Goal: Task Accomplishment & Management: Complete application form

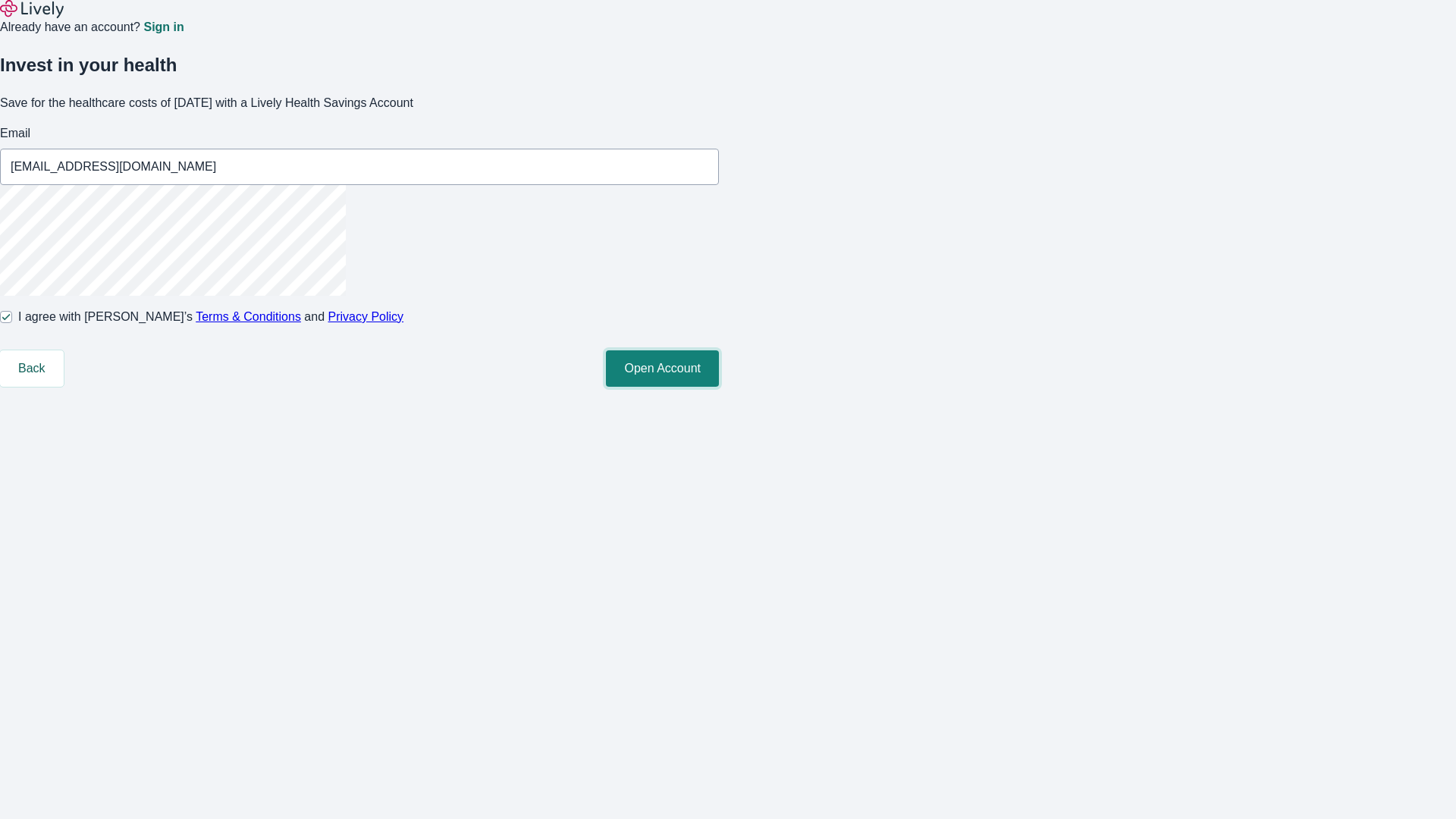
click at [719, 387] on button "Open Account" at bounding box center [662, 369] width 113 height 37
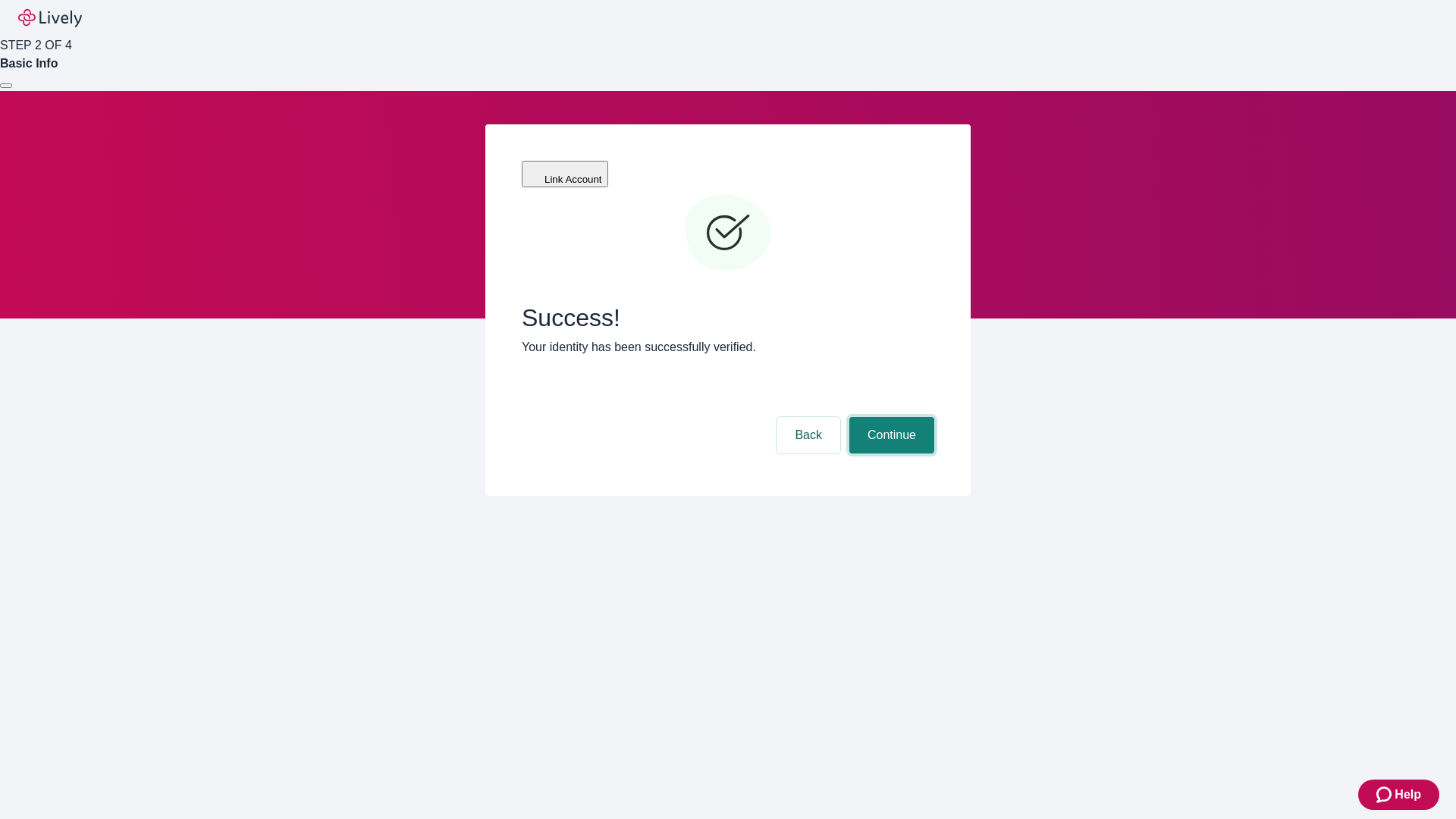
click at [890, 417] on button "Continue" at bounding box center [891, 436] width 85 height 37
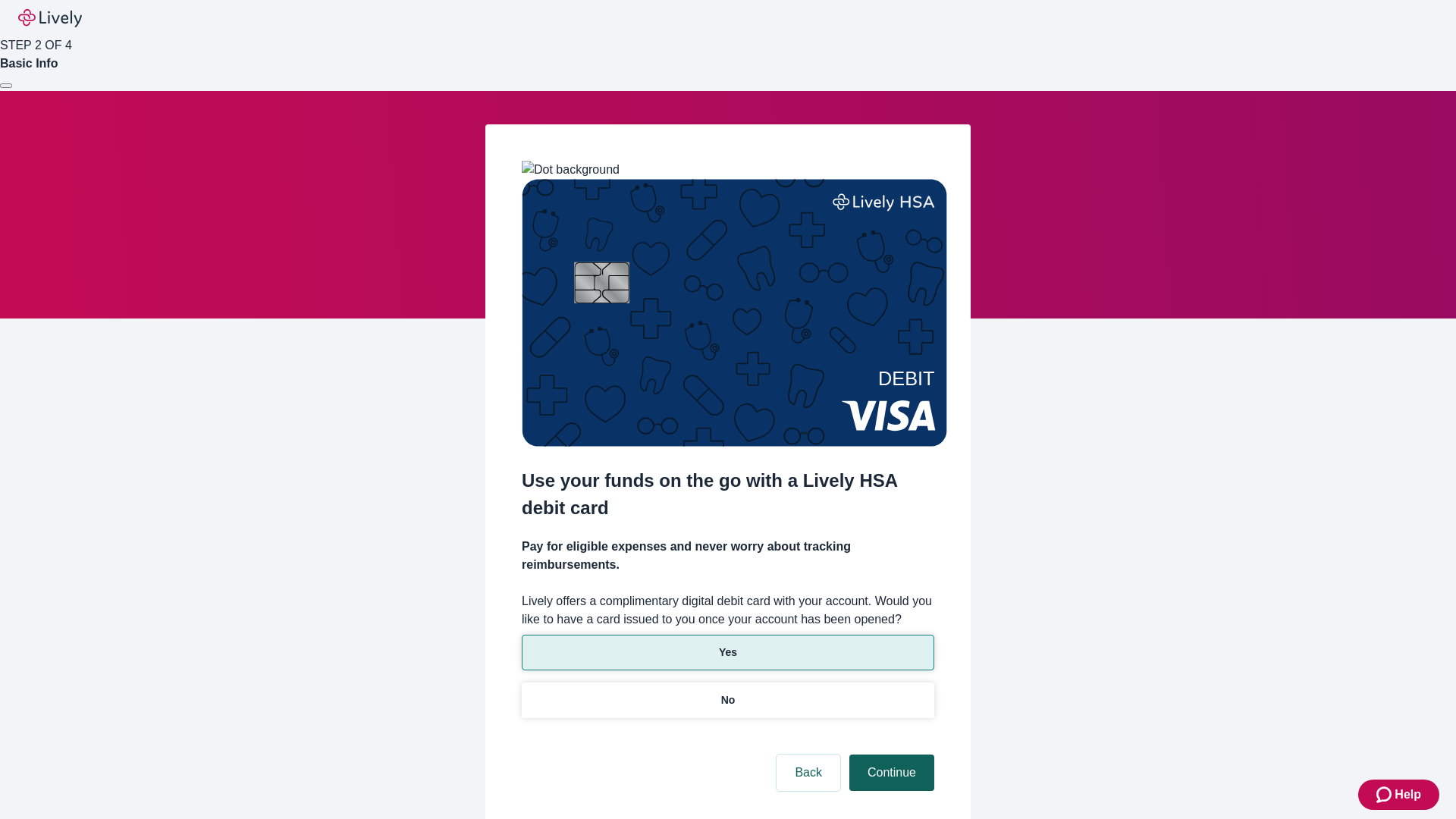
click at [727, 693] on p "No" at bounding box center [728, 701] width 14 height 16
click at [890, 755] on button "Continue" at bounding box center [891, 774] width 85 height 37
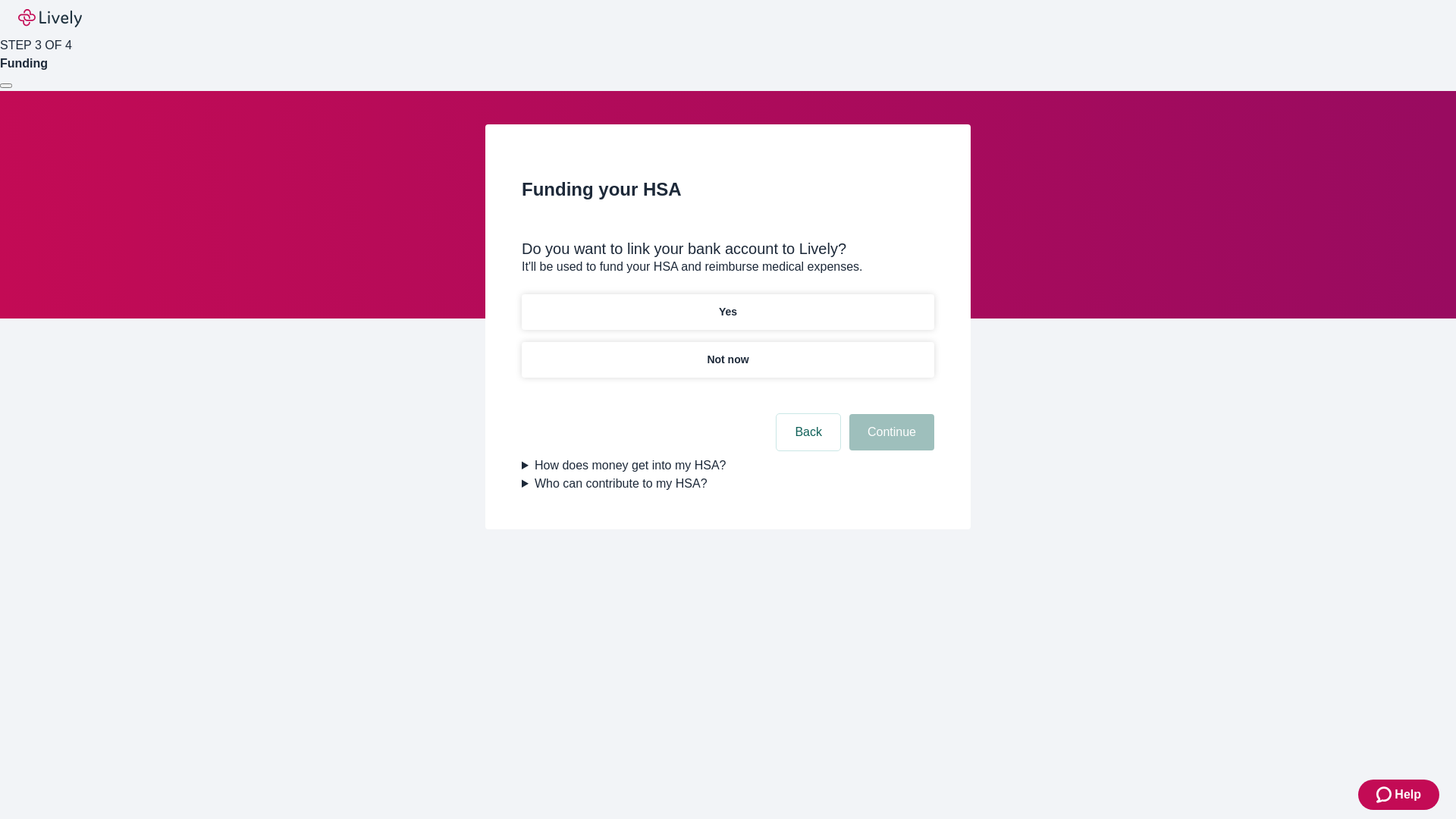
click at [727, 304] on p "Yes" at bounding box center [728, 312] width 18 height 16
click at [890, 414] on button "Continue" at bounding box center [891, 433] width 85 height 37
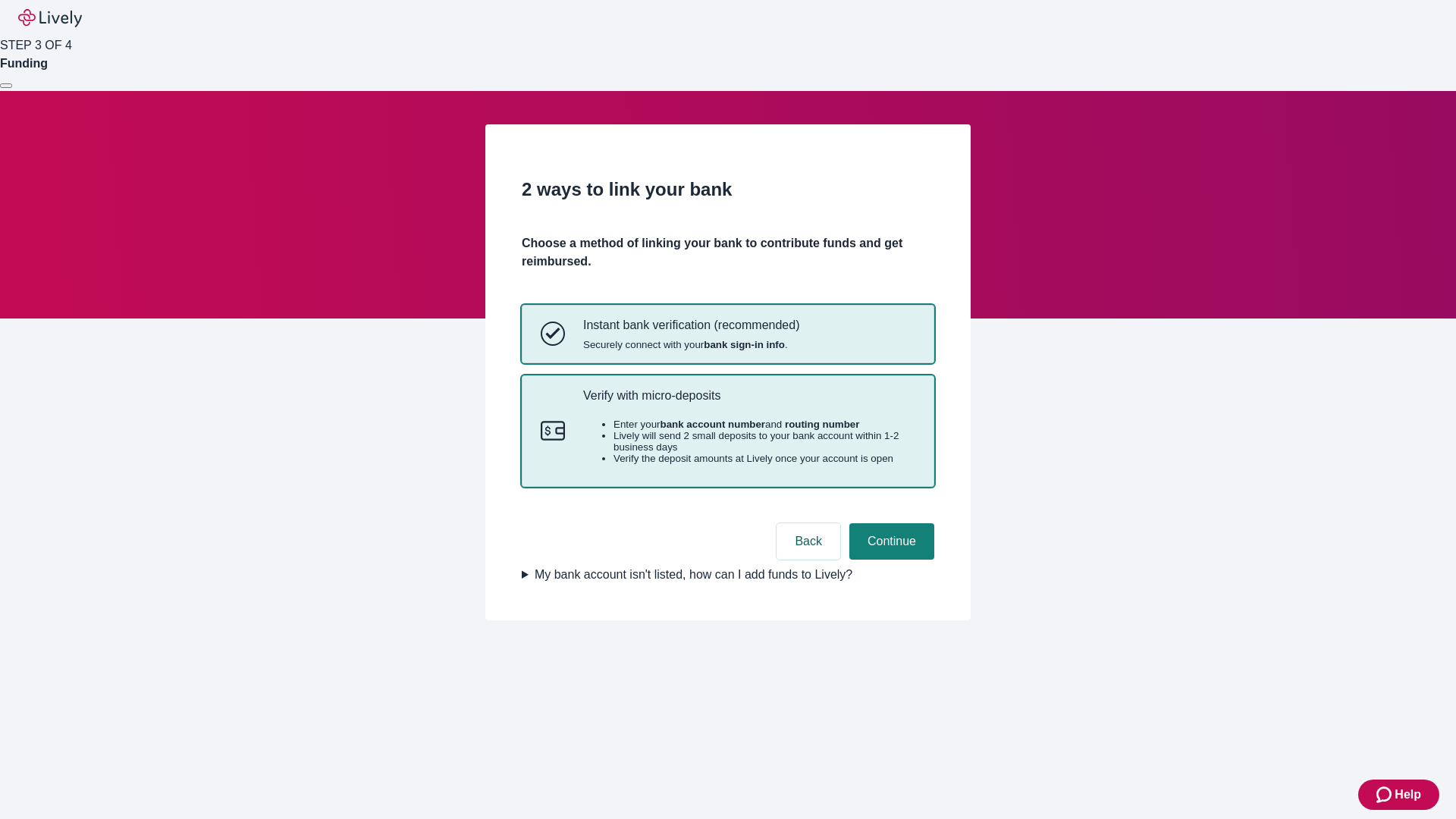
click at [748, 403] on p "Verify with micro-deposits" at bounding box center [749, 396] width 332 height 14
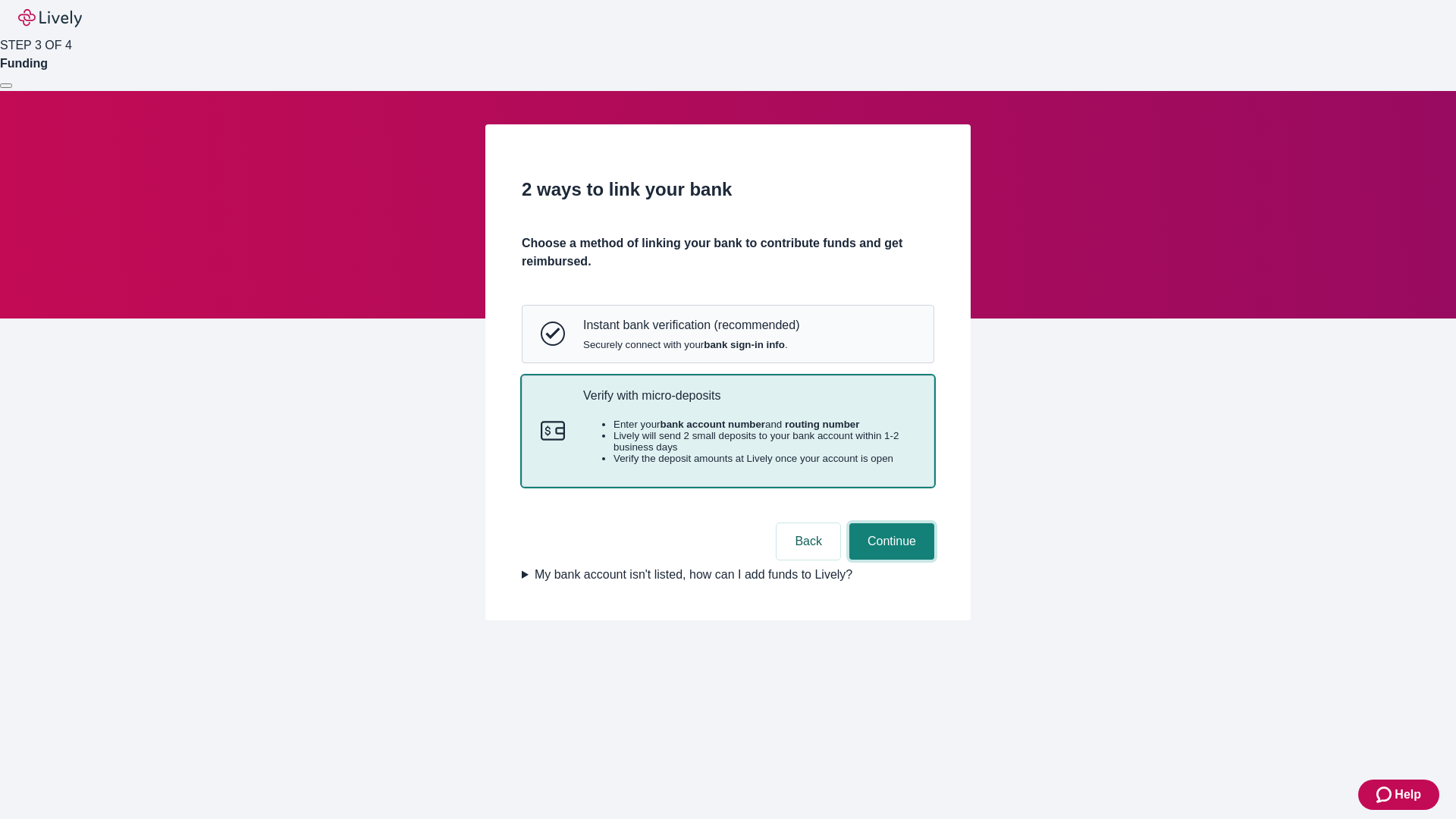
click at [890, 560] on button "Continue" at bounding box center [891, 542] width 85 height 37
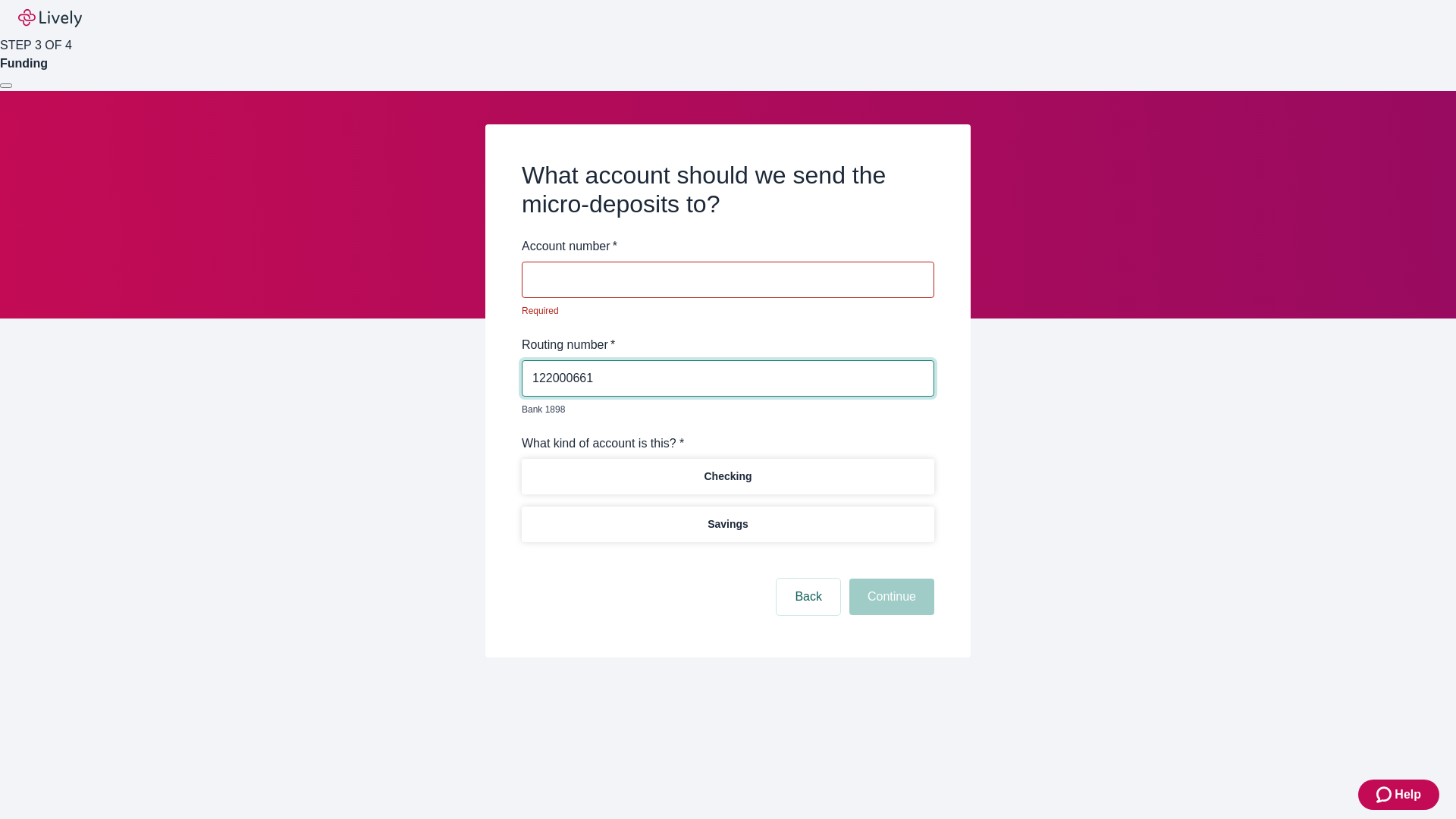
type input "122000661"
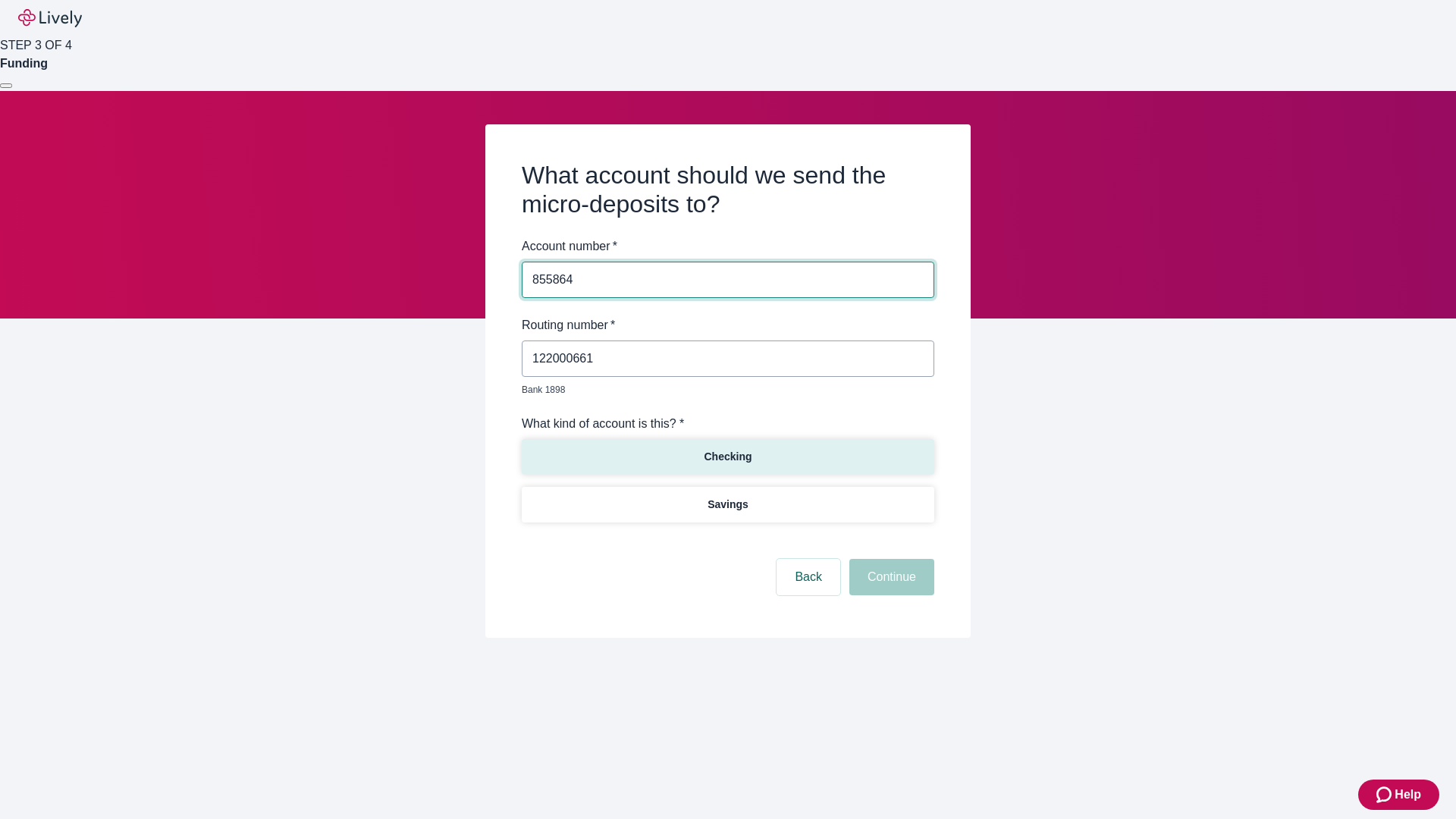
type input "855864"
click at [727, 449] on p "Checking" at bounding box center [728, 457] width 48 height 16
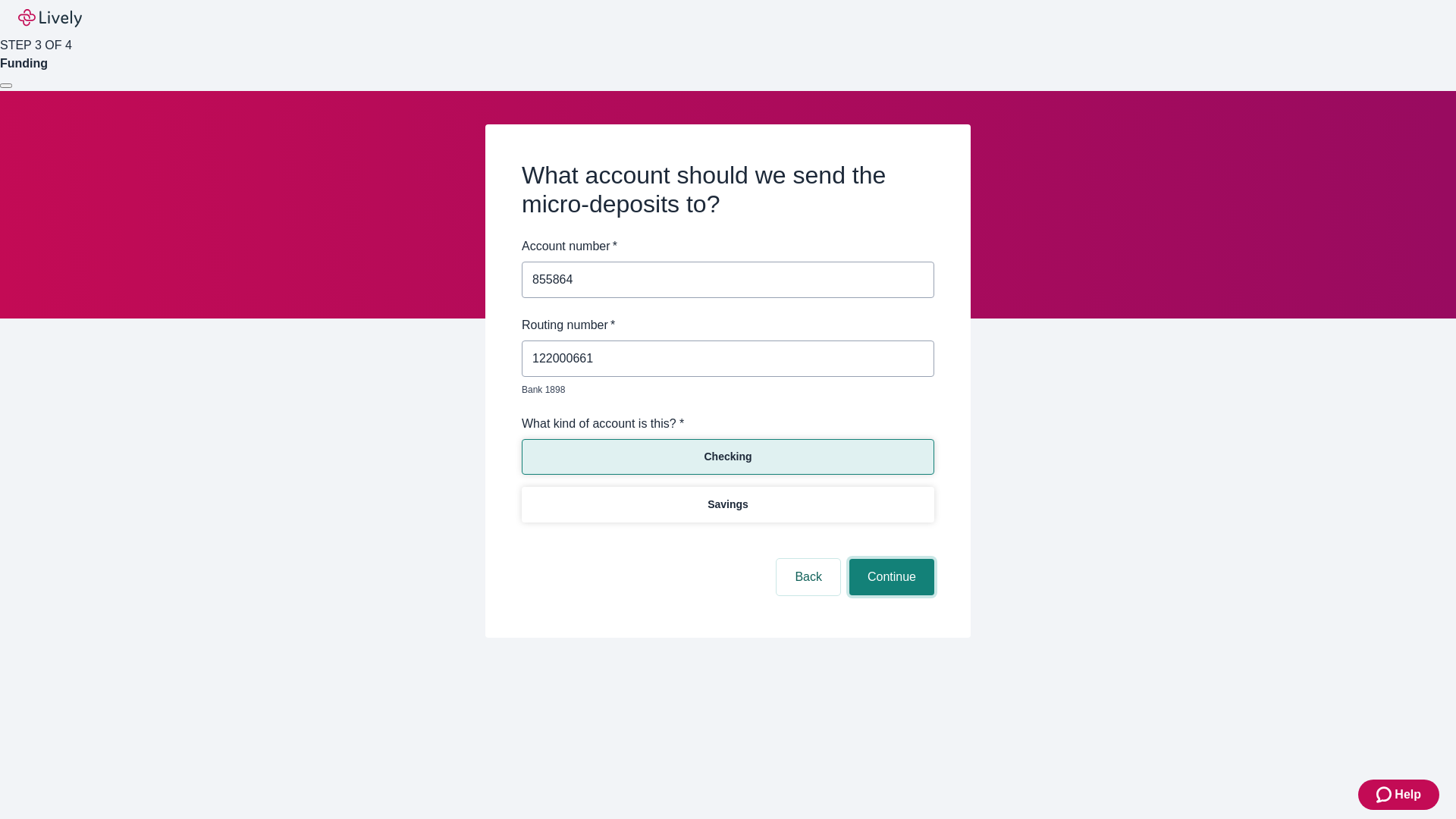
click at [890, 560] on button "Continue" at bounding box center [891, 577] width 85 height 37
